Goal: Information Seeking & Learning: Learn about a topic

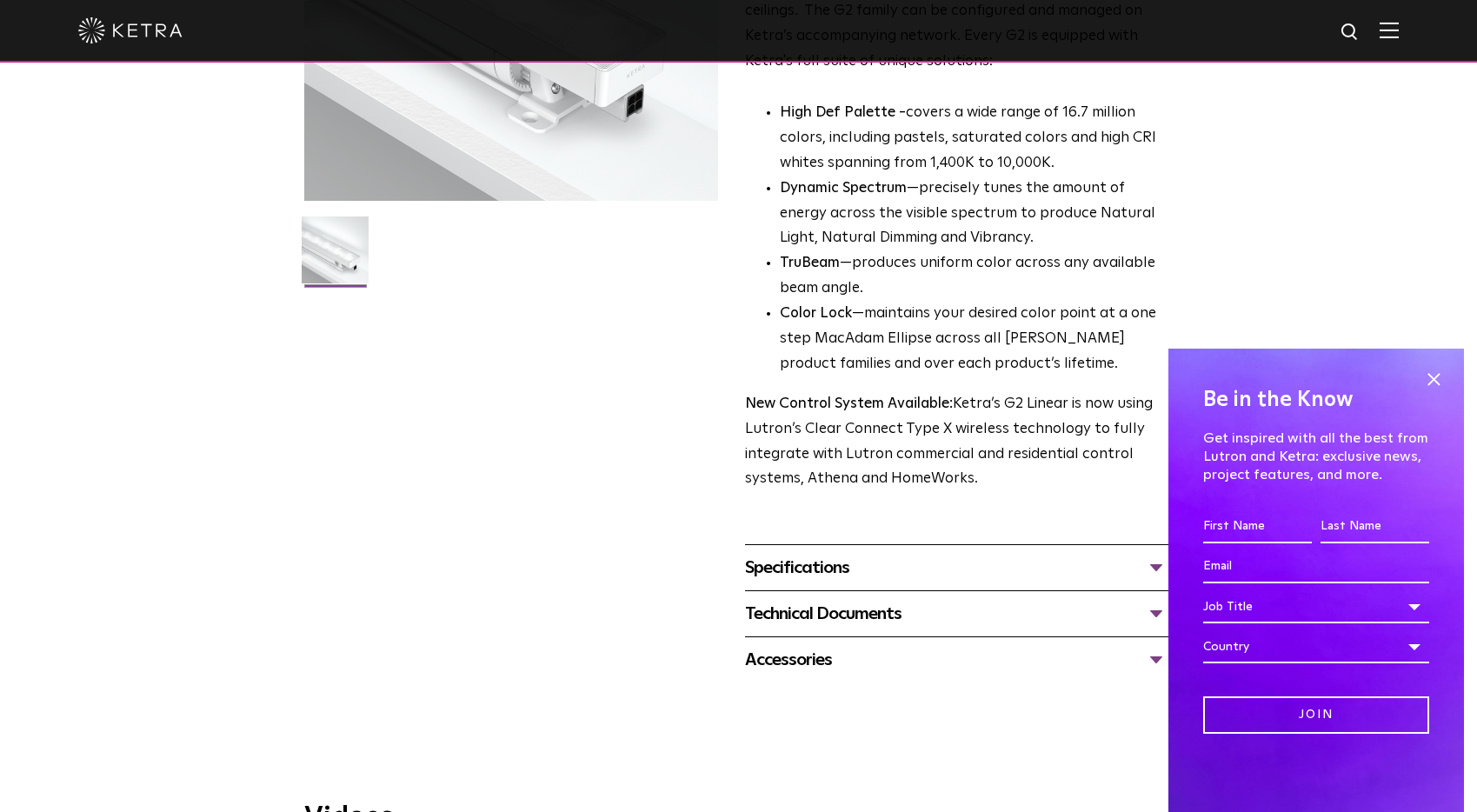
scroll to position [341, 0]
click at [1430, 378] on span at bounding box center [1433, 378] width 26 height 26
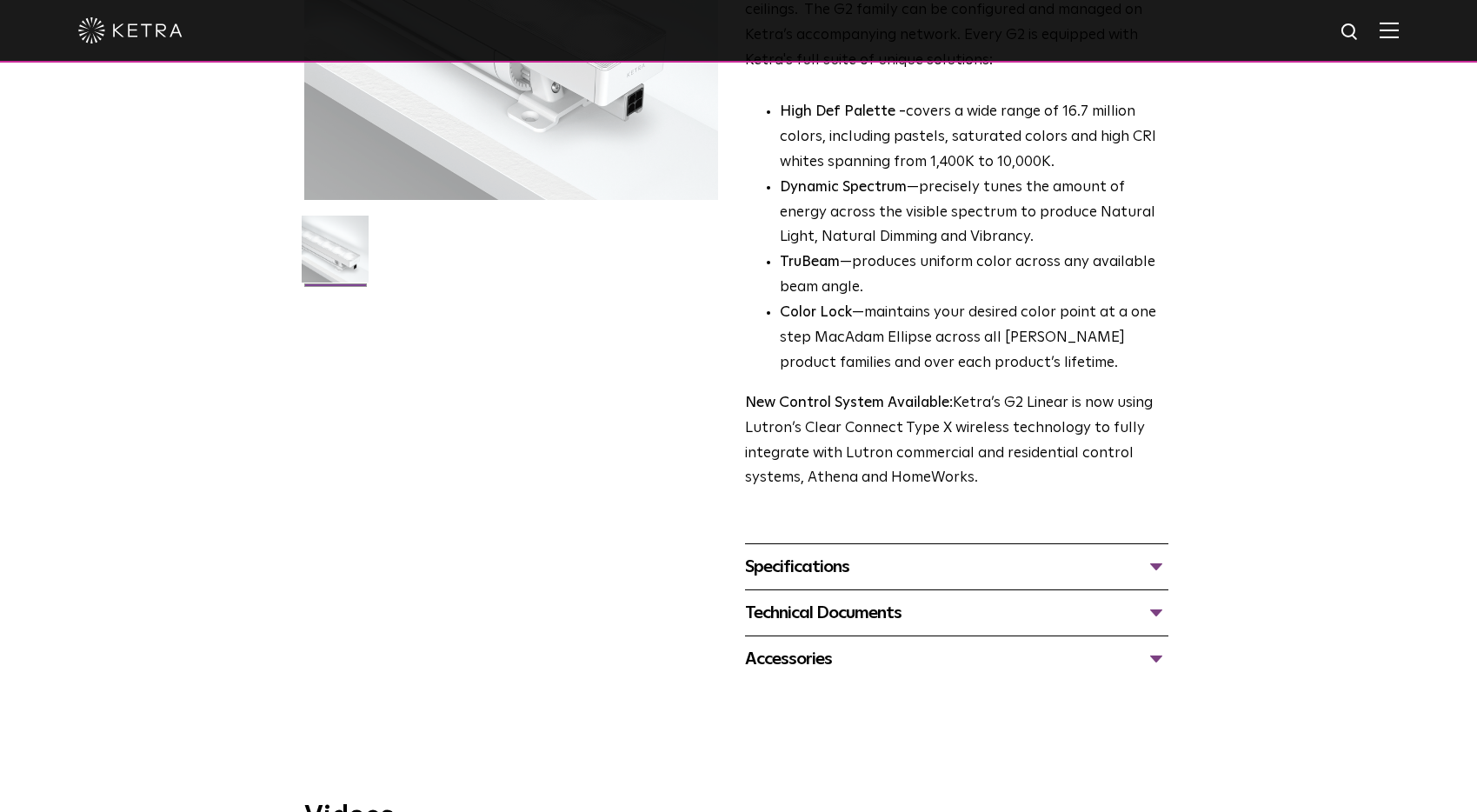
scroll to position [0, 0]
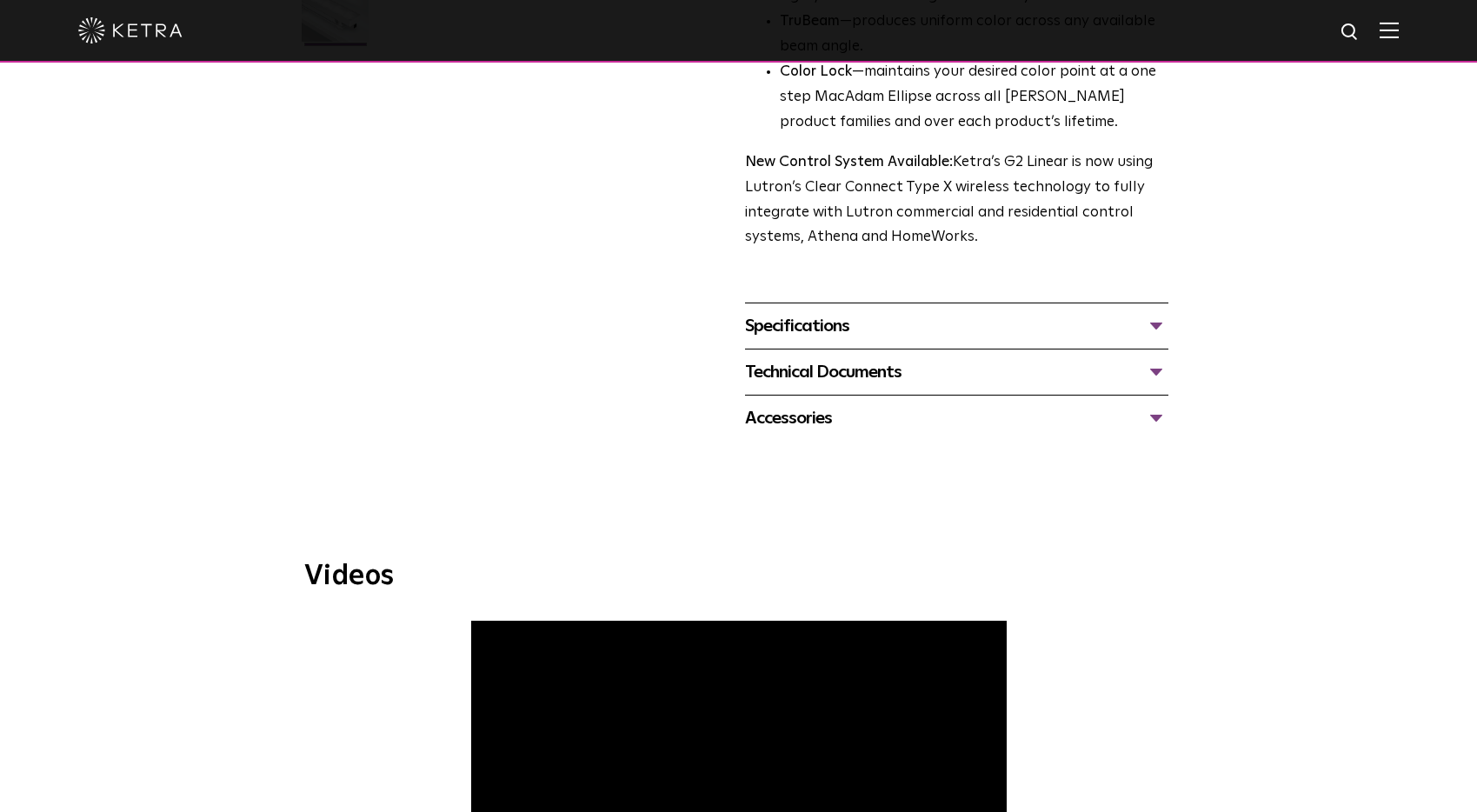
scroll to position [583, 0]
click at [866, 327] on div "Specifications" at bounding box center [957, 324] width 424 height 28
